Goal: Check status: Check status

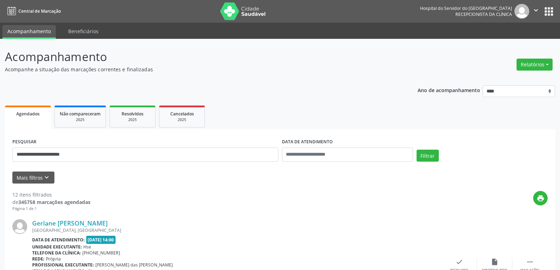
click at [235, 12] on img at bounding box center [243, 11] width 46 height 18
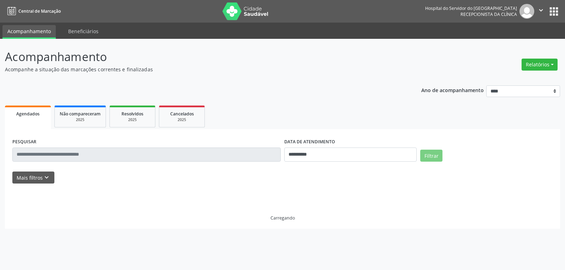
select select "*"
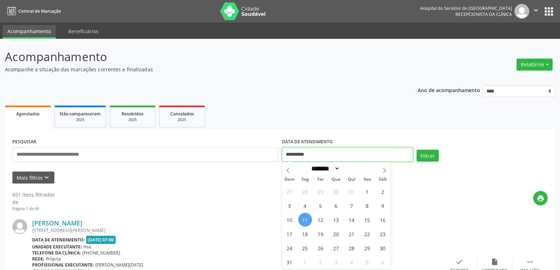
drag, startPoint x: 329, startPoint y: 159, endPoint x: 258, endPoint y: 157, distance: 71.0
click at [258, 157] on div "**********" at bounding box center [280, 152] width 539 height 30
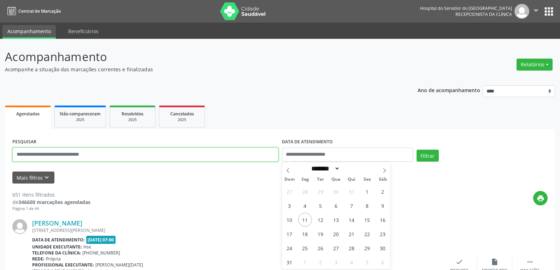
click at [46, 153] on input "text" at bounding box center [145, 155] width 266 height 14
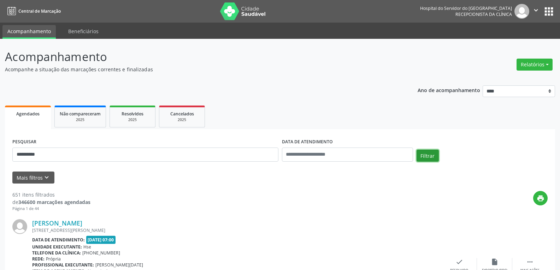
click at [417, 155] on button "Filtrar" at bounding box center [427, 156] width 22 height 12
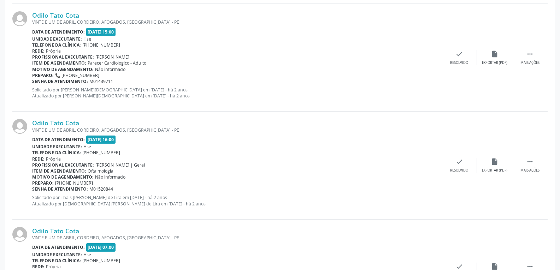
scroll to position [487, 0]
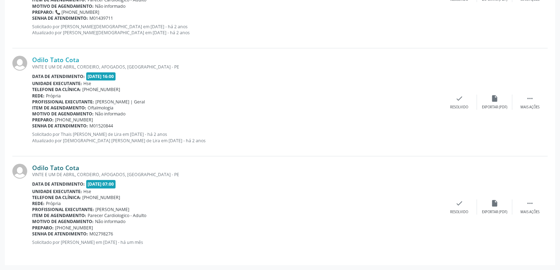
click at [59, 167] on link "Odilo Tato Cota" at bounding box center [55, 168] width 47 height 8
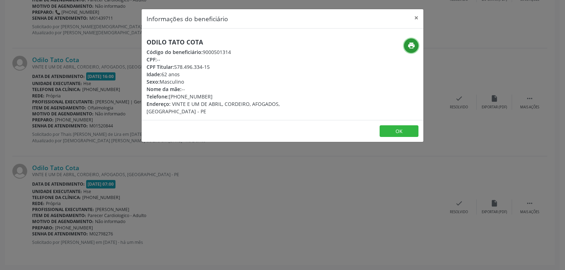
click at [409, 43] on icon "print" at bounding box center [412, 46] width 8 height 8
drag, startPoint x: 176, startPoint y: 65, endPoint x: 245, endPoint y: 65, distance: 69.6
click at [245, 65] on div "CPF Titular: 578.496.334-15" at bounding box center [236, 66] width 178 height 7
copy div "578.496.334-15"
drag, startPoint x: 179, startPoint y: 95, endPoint x: 236, endPoint y: 93, distance: 57.2
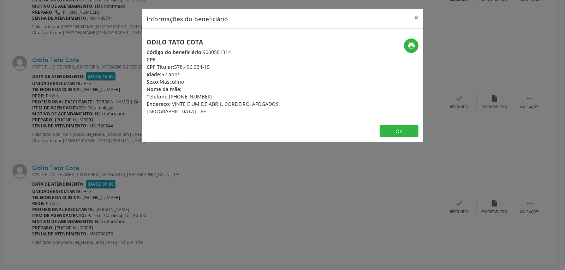
click at [236, 93] on div "Telefone: (81) 98450-3531" at bounding box center [236, 96] width 178 height 7
copy div "98450-3531"
click at [416, 17] on button "×" at bounding box center [416, 17] width 14 height 17
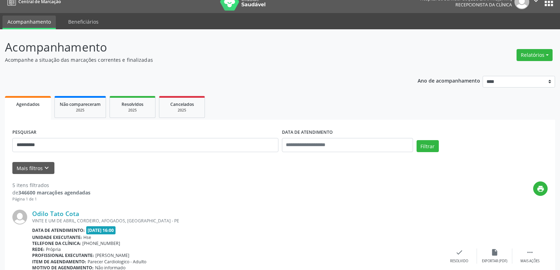
scroll to position [0, 0]
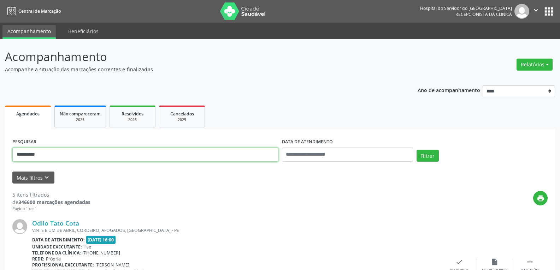
click at [151, 156] on input "**********" at bounding box center [145, 155] width 266 height 14
type input "*"
click at [416, 150] on button "Filtrar" at bounding box center [427, 156] width 22 height 12
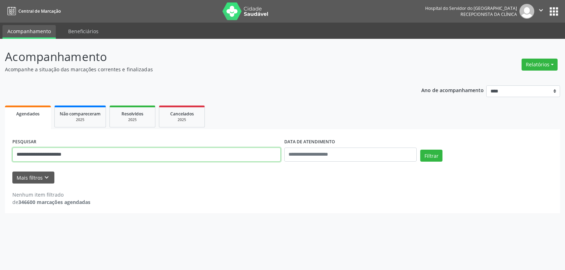
drag, startPoint x: 77, startPoint y: 156, endPoint x: 0, endPoint y: 154, distance: 77.0
click at [0, 154] on div "**********" at bounding box center [282, 154] width 565 height 231
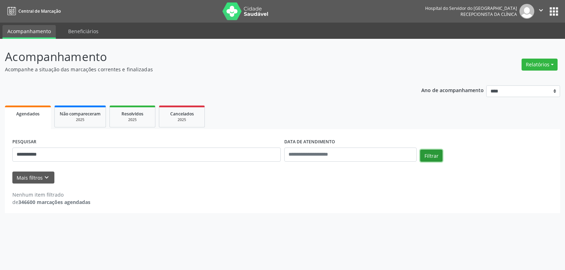
click at [427, 153] on button "Filtrar" at bounding box center [431, 156] width 22 height 12
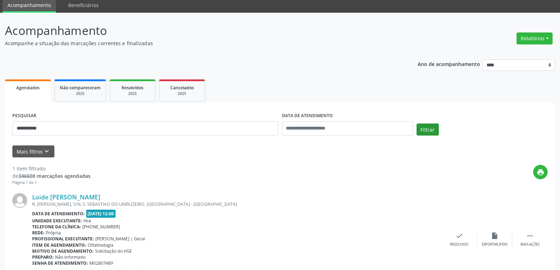
scroll to position [62, 0]
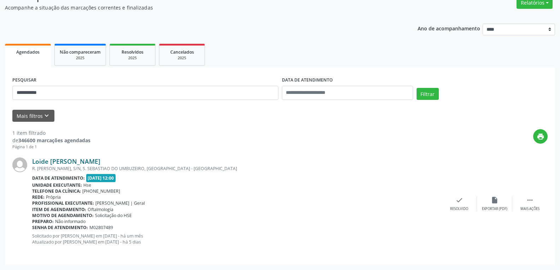
click at [88, 158] on link "Loide Feitosa de Oliveira" at bounding box center [66, 161] width 68 height 8
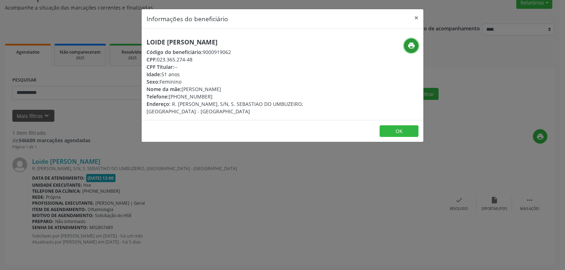
click at [416, 46] on button "print" at bounding box center [411, 45] width 14 height 14
drag, startPoint x: 156, startPoint y: 61, endPoint x: 208, endPoint y: 61, distance: 51.9
click at [208, 61] on div "CPF: 023.365.274-48" at bounding box center [236, 59] width 178 height 7
copy div "023.365.274-48"
drag, startPoint x: 180, startPoint y: 94, endPoint x: 214, endPoint y: 94, distance: 33.9
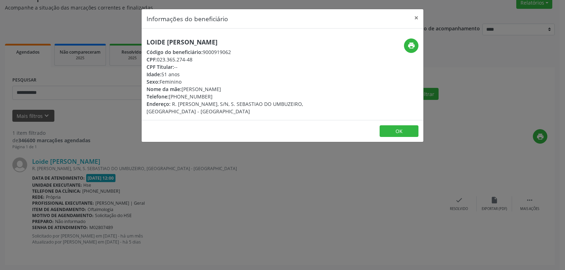
click at [214, 94] on div "Telefone: (81) 99901-9043" at bounding box center [236, 96] width 178 height 7
copy div "99901-9043"
click at [419, 19] on button "×" at bounding box center [416, 17] width 14 height 17
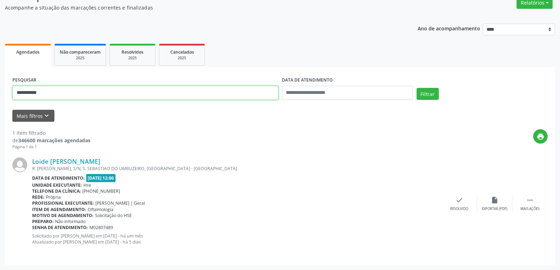
drag, startPoint x: 74, startPoint y: 93, endPoint x: 7, endPoint y: 90, distance: 66.8
click at [7, 90] on div "**********" at bounding box center [280, 166] width 550 height 198
click at [416, 88] on button "Filtrar" at bounding box center [427, 94] width 22 height 12
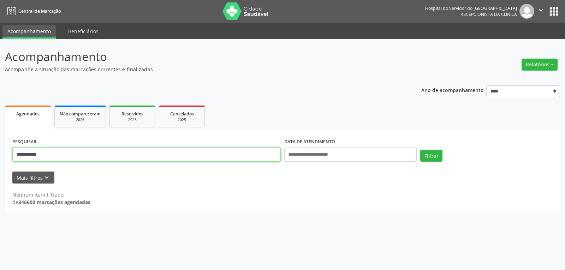
drag, startPoint x: 55, startPoint y: 154, endPoint x: 0, endPoint y: 145, distance: 55.8
click at [0, 145] on div "**********" at bounding box center [282, 154] width 565 height 231
type input "**********"
click at [420, 150] on button "Filtrar" at bounding box center [431, 156] width 22 height 12
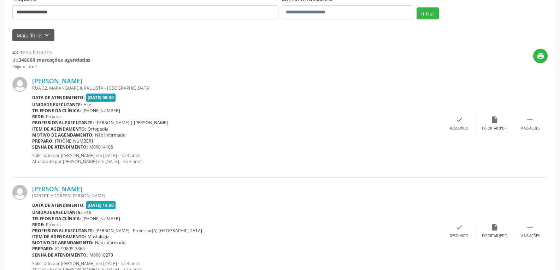
scroll to position [177, 0]
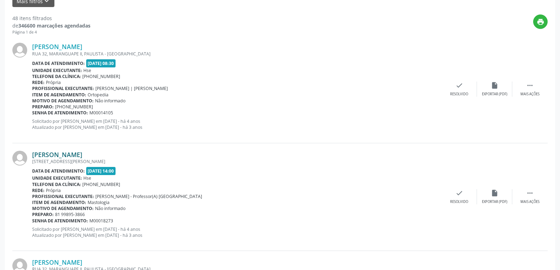
click at [54, 156] on link "Ana Maria Bezerra de Lima Lira" at bounding box center [57, 155] width 50 height 8
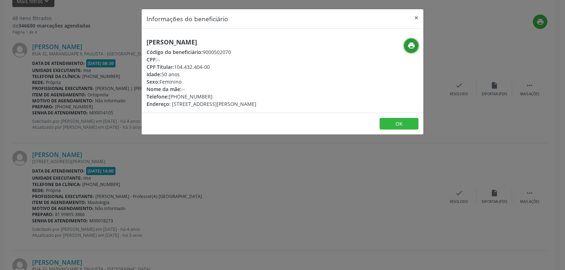
click at [413, 46] on icon "print" at bounding box center [412, 46] width 8 height 8
drag, startPoint x: 176, startPoint y: 68, endPoint x: 227, endPoint y: 68, distance: 50.9
click at [227, 68] on div "CPF Titular: 104.432.404-00" at bounding box center [202, 66] width 110 height 7
copy div "104.432.404-00"
drag, startPoint x: 180, startPoint y: 95, endPoint x: 220, endPoint y: 94, distance: 39.9
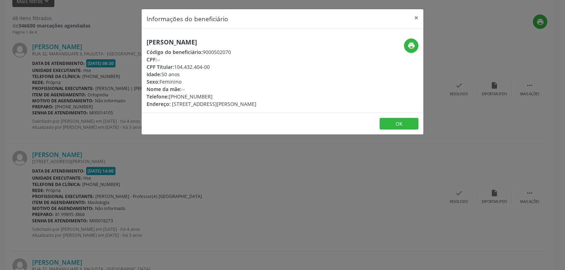
click at [220, 94] on div "Telefone: (81) 99895-3866" at bounding box center [202, 96] width 110 height 7
copy div "99895-3866"
click at [418, 16] on button "×" at bounding box center [416, 17] width 14 height 17
